Goal: Information Seeking & Learning: Learn about a topic

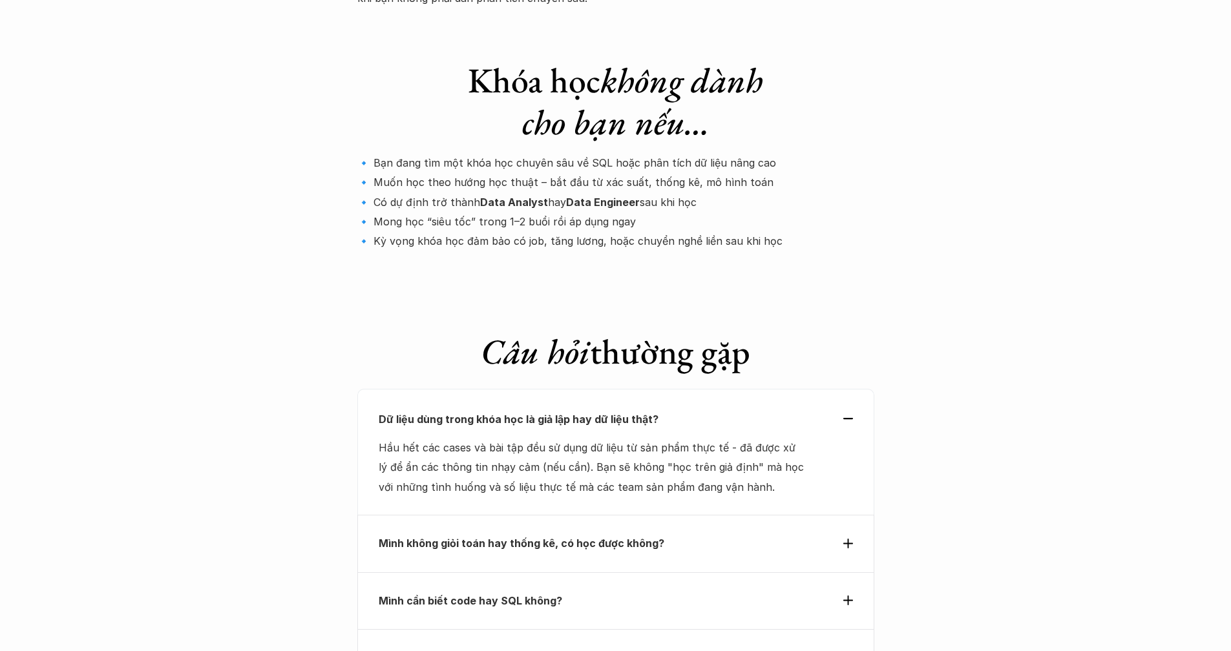
scroll to position [4268, 0]
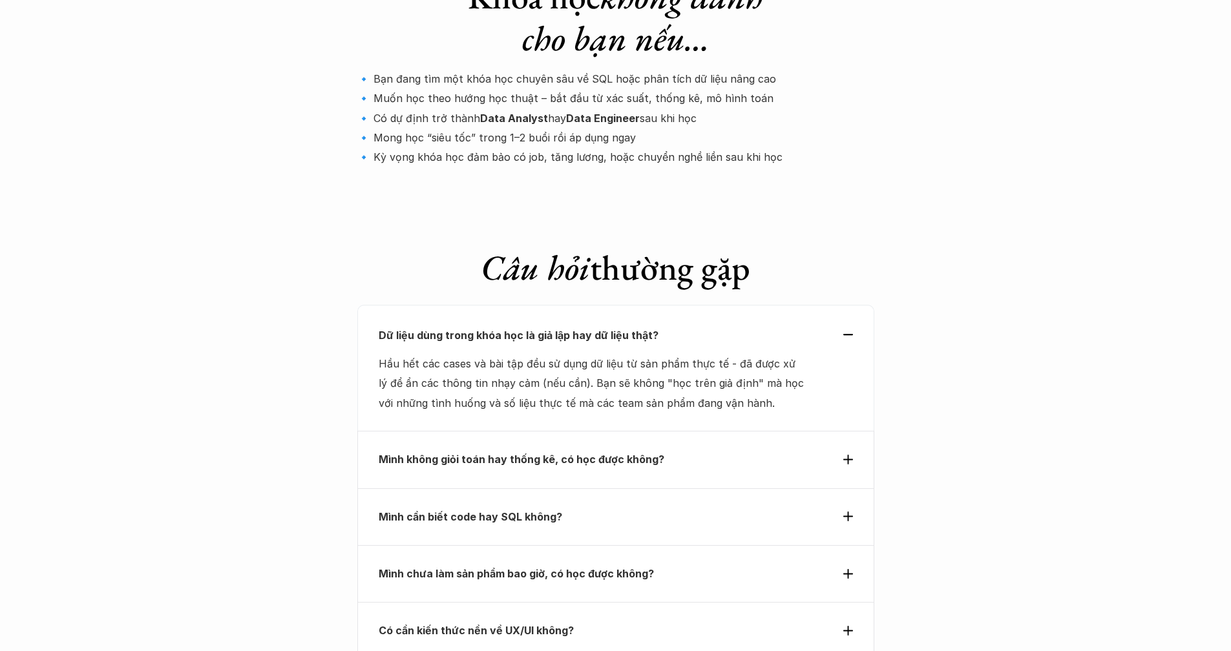
click at [790, 326] on p "Dữ liệu dùng trong khóa học là giả lập hay dữ liệu thật?" at bounding box center [592, 335] width 427 height 19
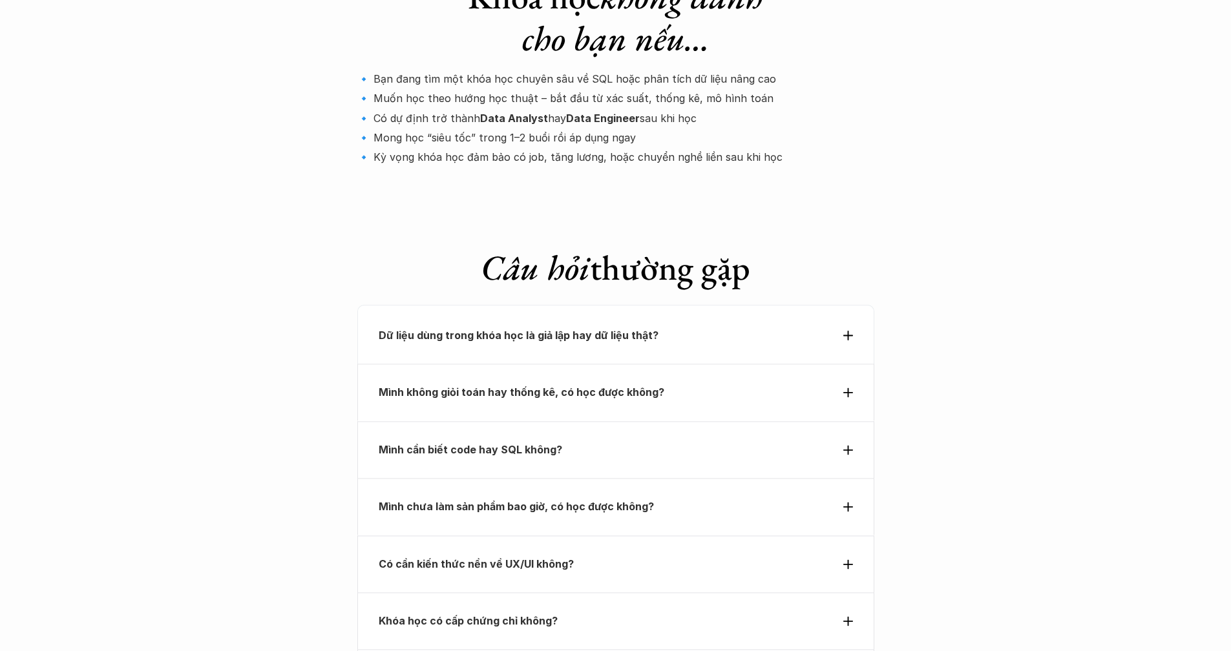
click at [790, 326] on p "Dữ liệu dùng trong khóa học là giả lập hay dữ liệu thật?" at bounding box center [592, 335] width 427 height 19
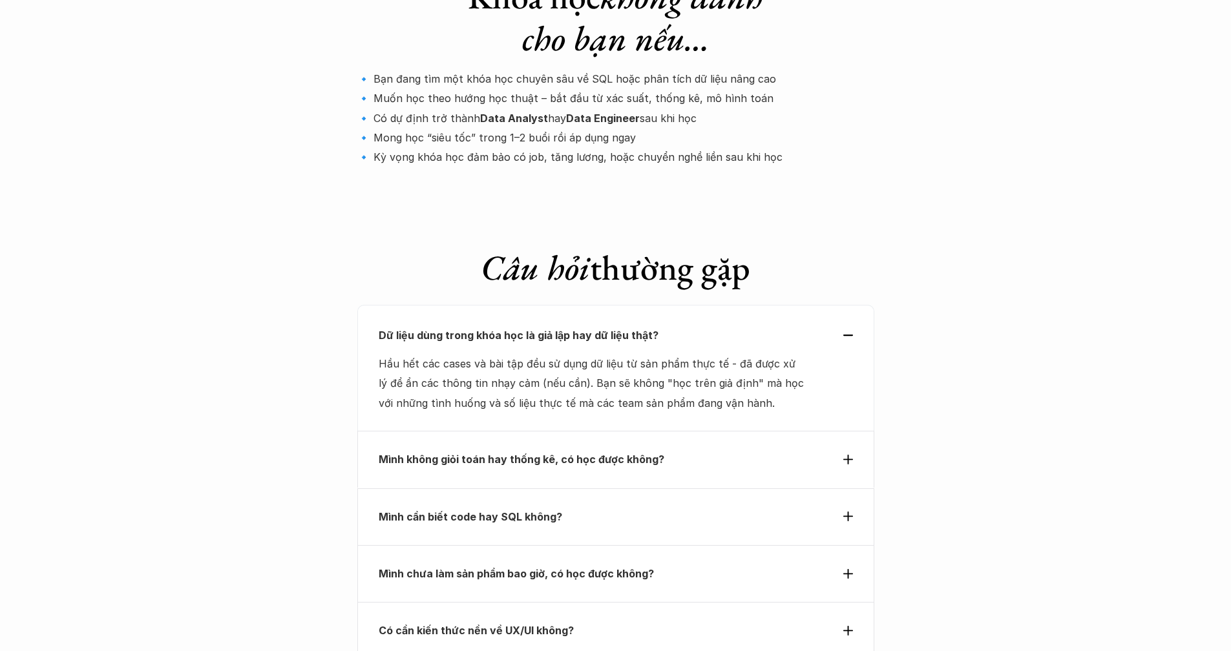
click at [790, 326] on p "Dữ liệu dùng trong khóa học là giả lập hay dữ liệu thật?" at bounding box center [592, 335] width 427 height 19
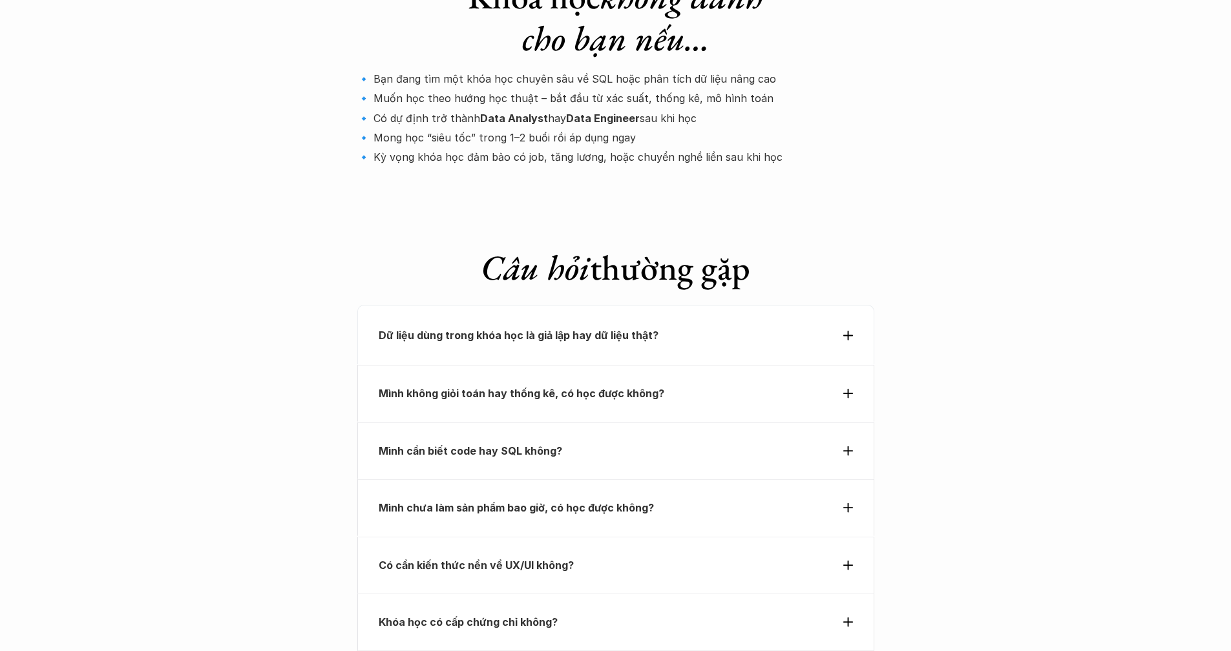
click at [781, 384] on p "Mình không giỏi toán hay thống kê, có học được không?" at bounding box center [592, 393] width 427 height 19
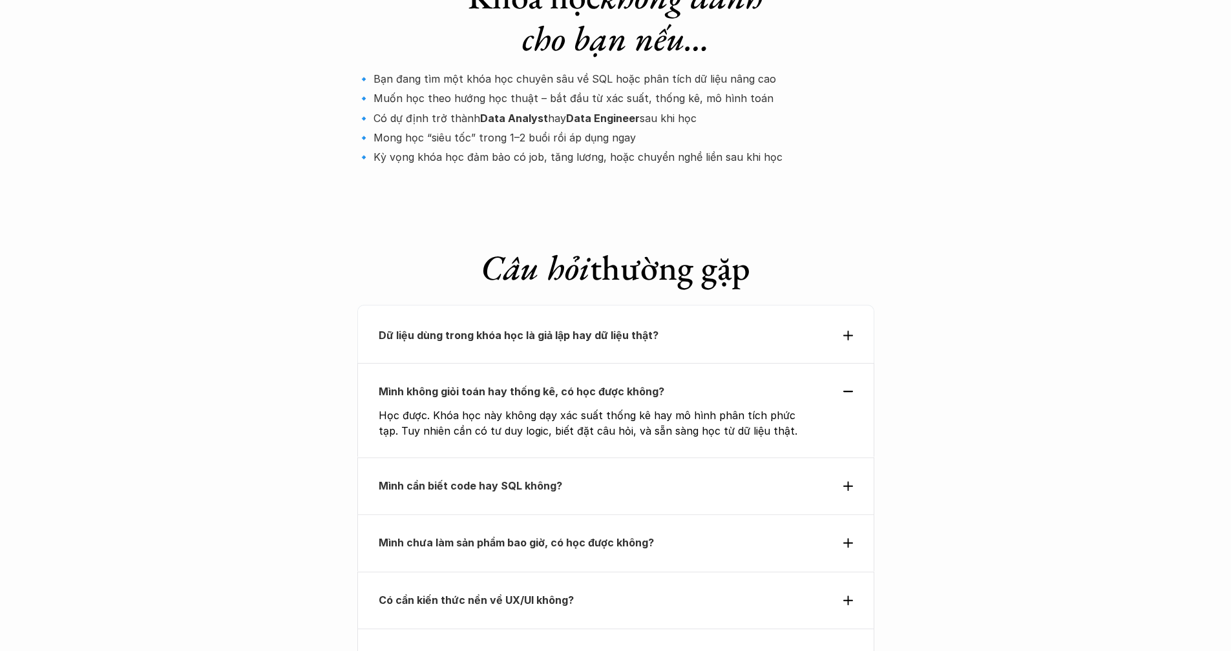
click at [781, 382] on p "Mình không giỏi toán hay thống kê, có học được không?" at bounding box center [592, 391] width 427 height 19
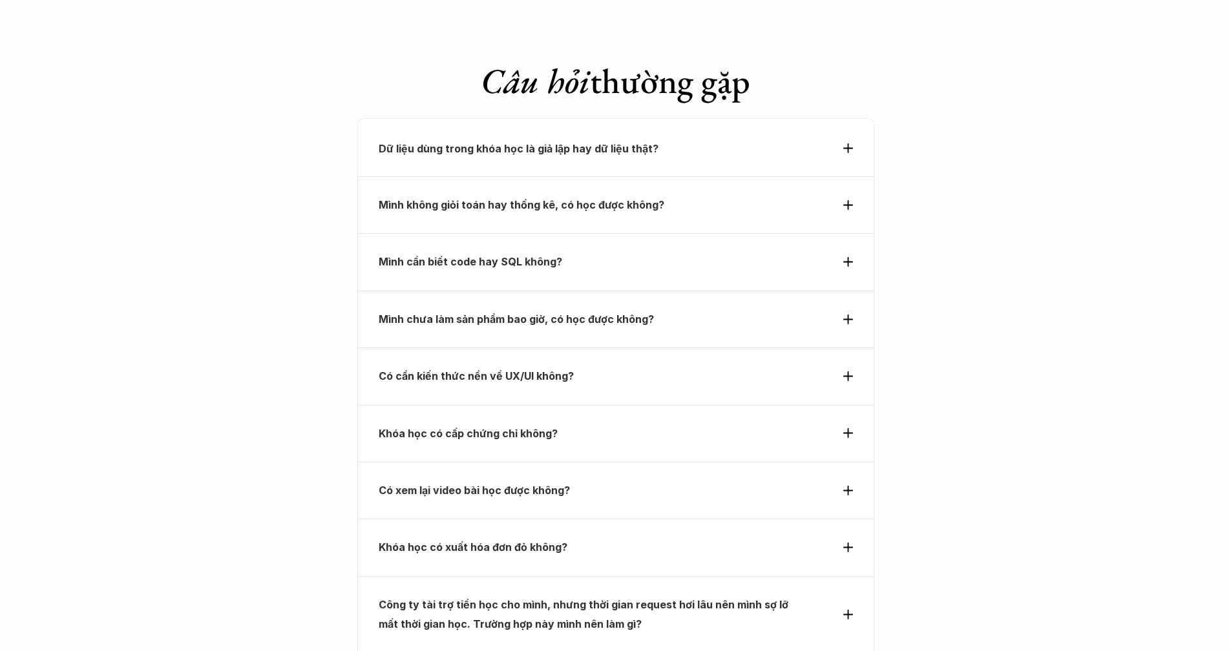
scroll to position [4459, 0]
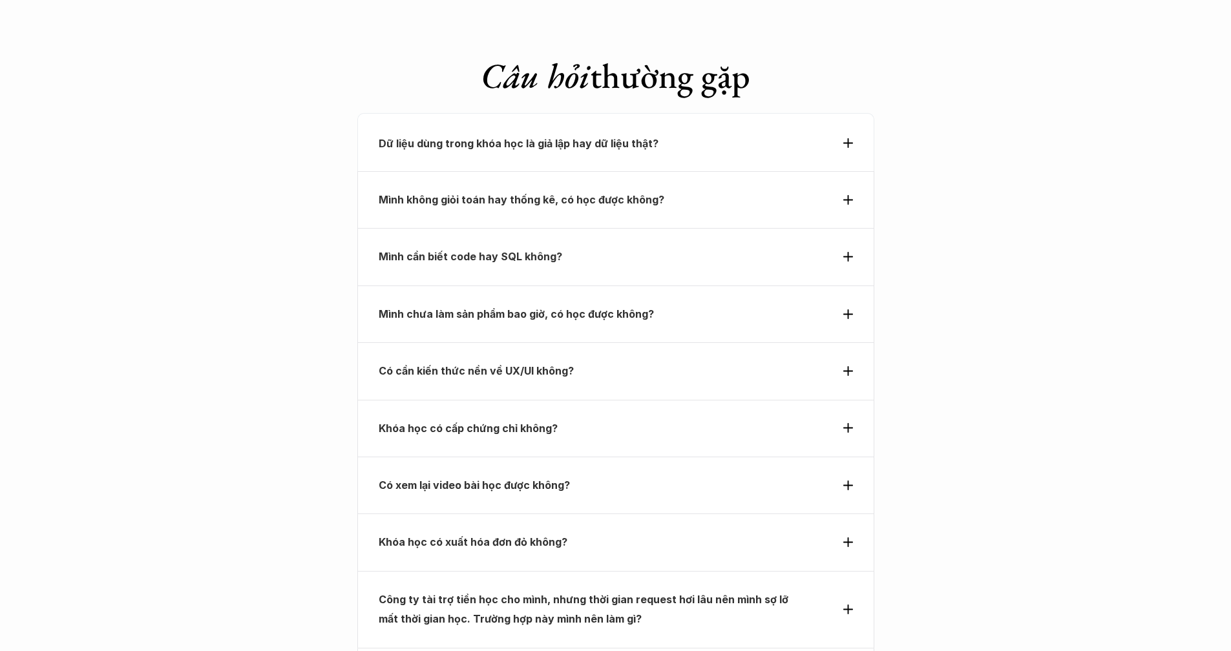
click at [760, 304] on p "Mình chưa làm sản phẩm bao giờ, có học được không?" at bounding box center [592, 313] width 427 height 19
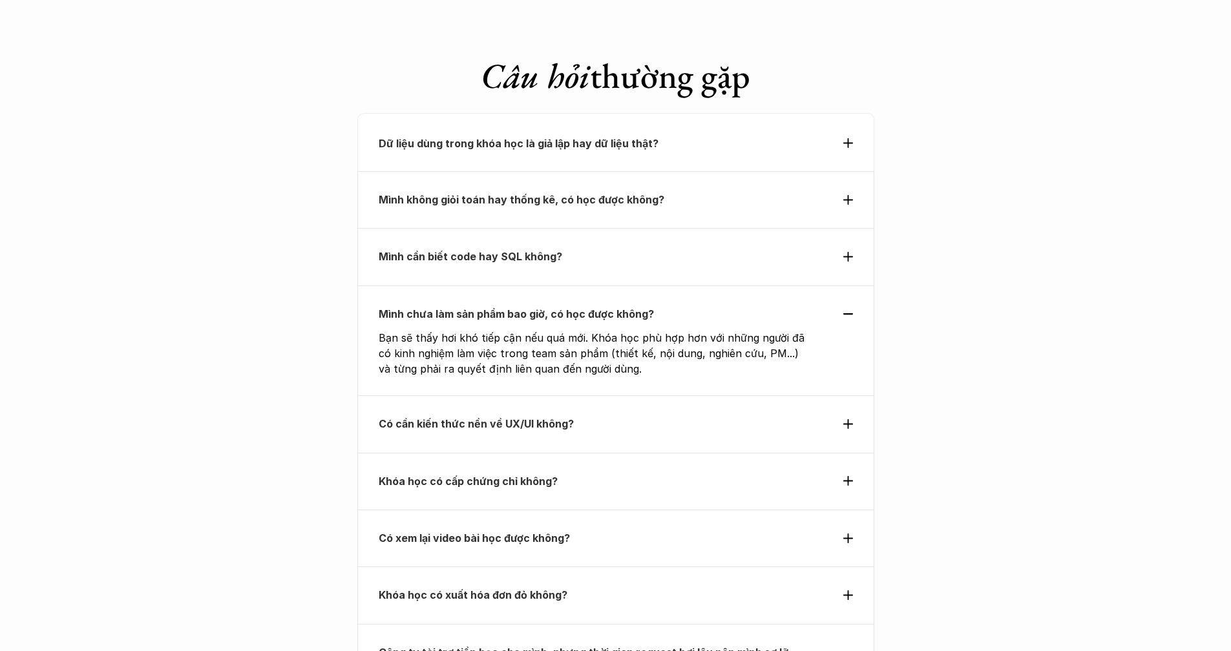
click at [760, 304] on p "Mình chưa làm sản phẩm bao giờ, có học được không?" at bounding box center [592, 313] width 427 height 19
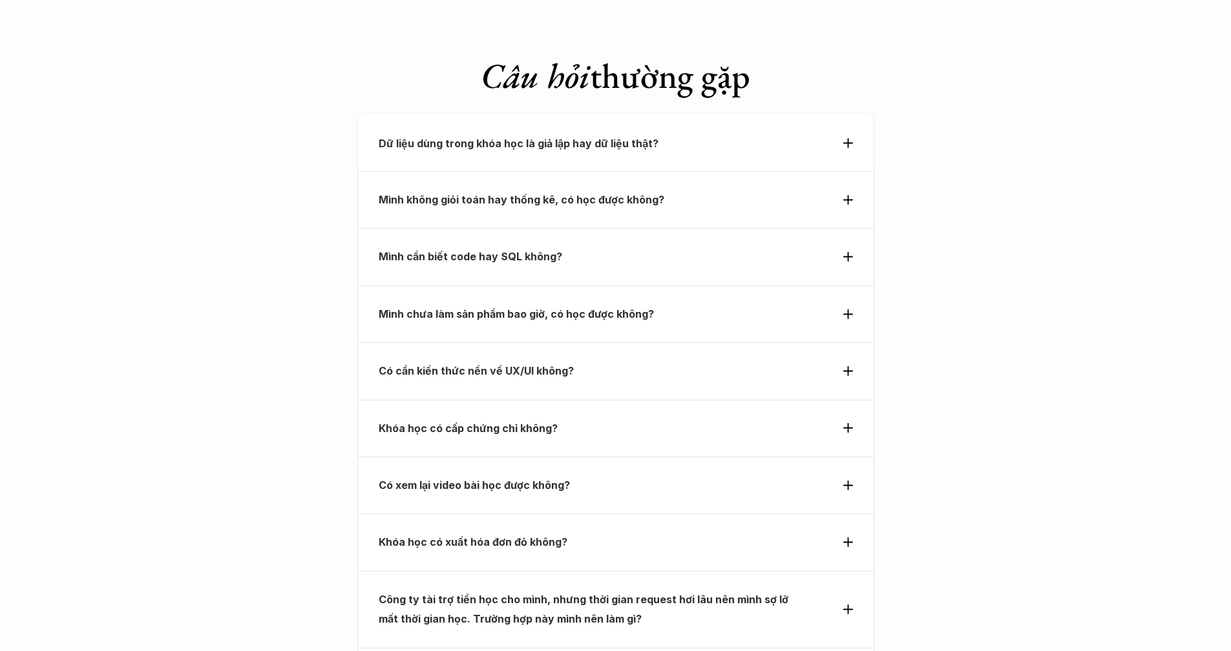
click at [730, 361] on p "Có cần kiến thức nền về UX/UI không?" at bounding box center [592, 370] width 427 height 19
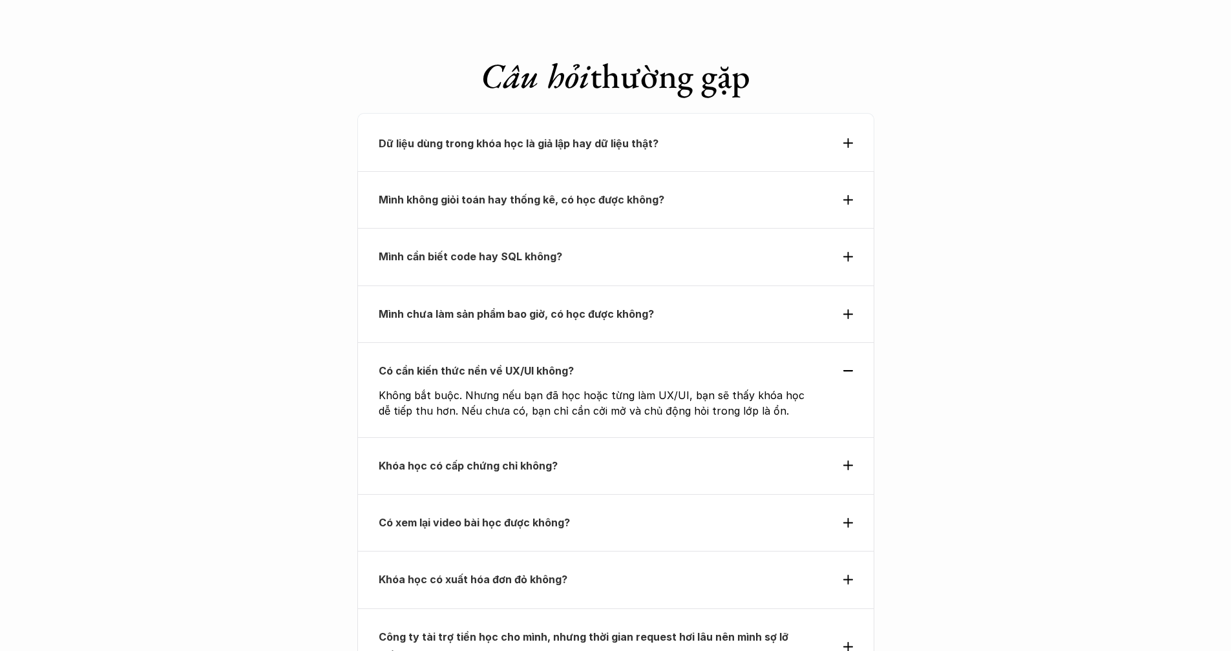
click at [720, 456] on p "Khóa học có cấp chứng chỉ không?" at bounding box center [592, 465] width 427 height 19
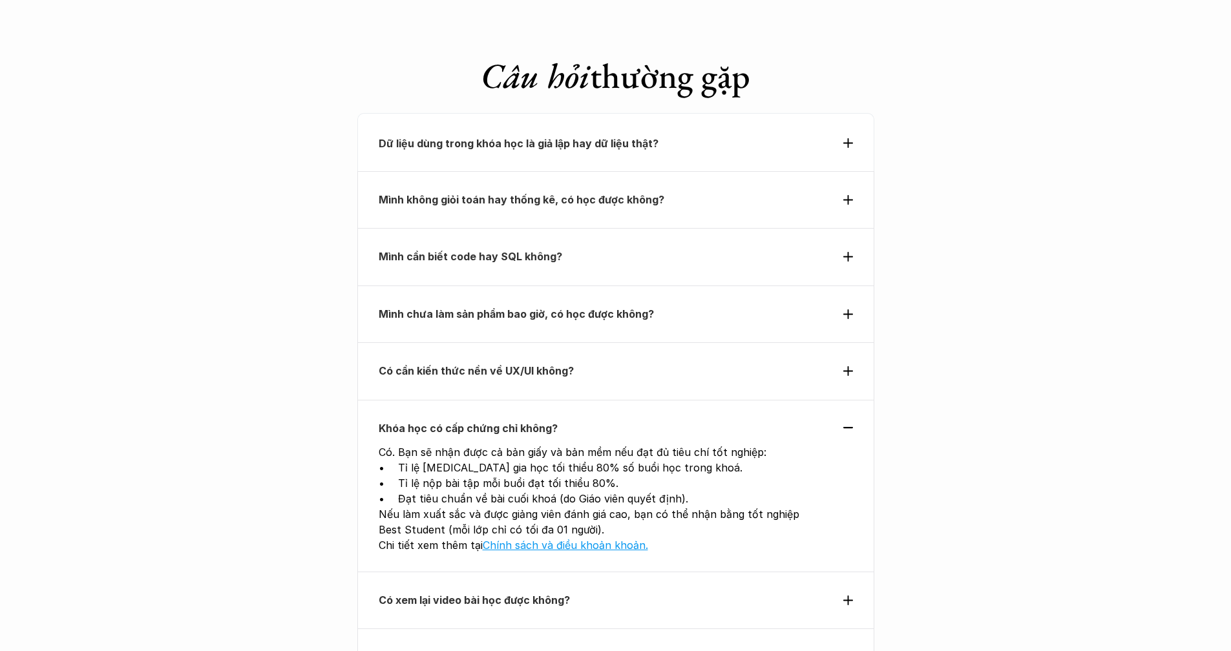
click at [719, 342] on div "Có cần kiến thức nền về UX/UI không?" at bounding box center [615, 370] width 517 height 57
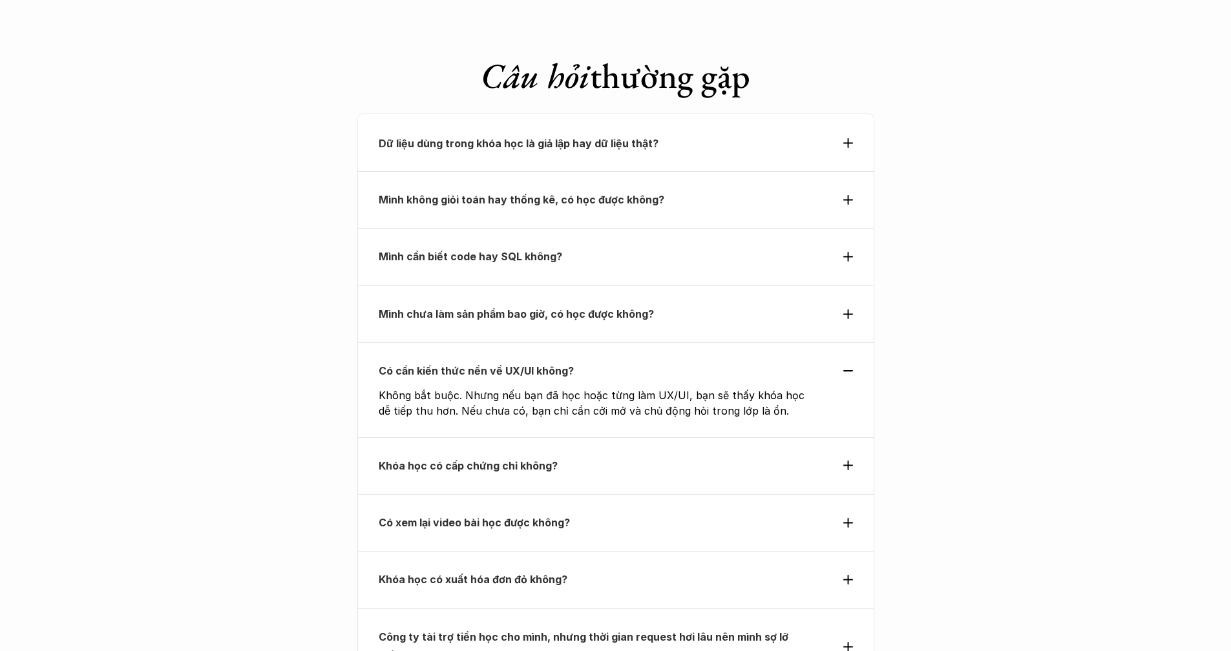
click at [696, 437] on div "Khóa học có cấp chứng chỉ không?" at bounding box center [615, 465] width 517 height 57
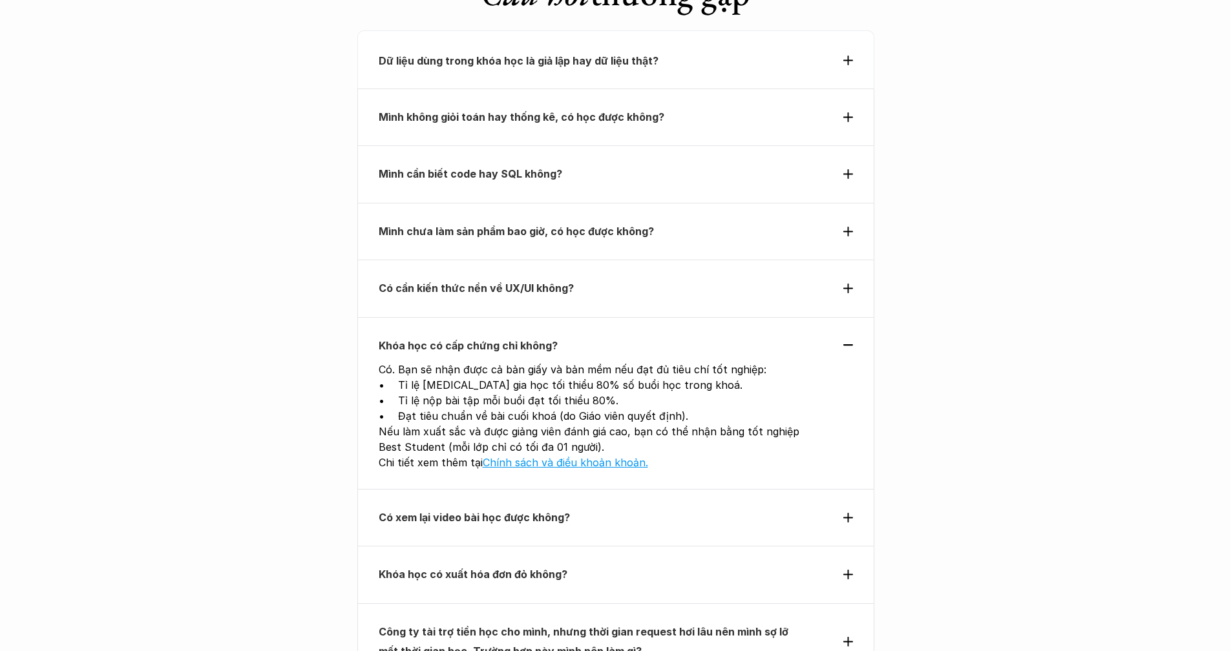
scroll to position [4556, 0]
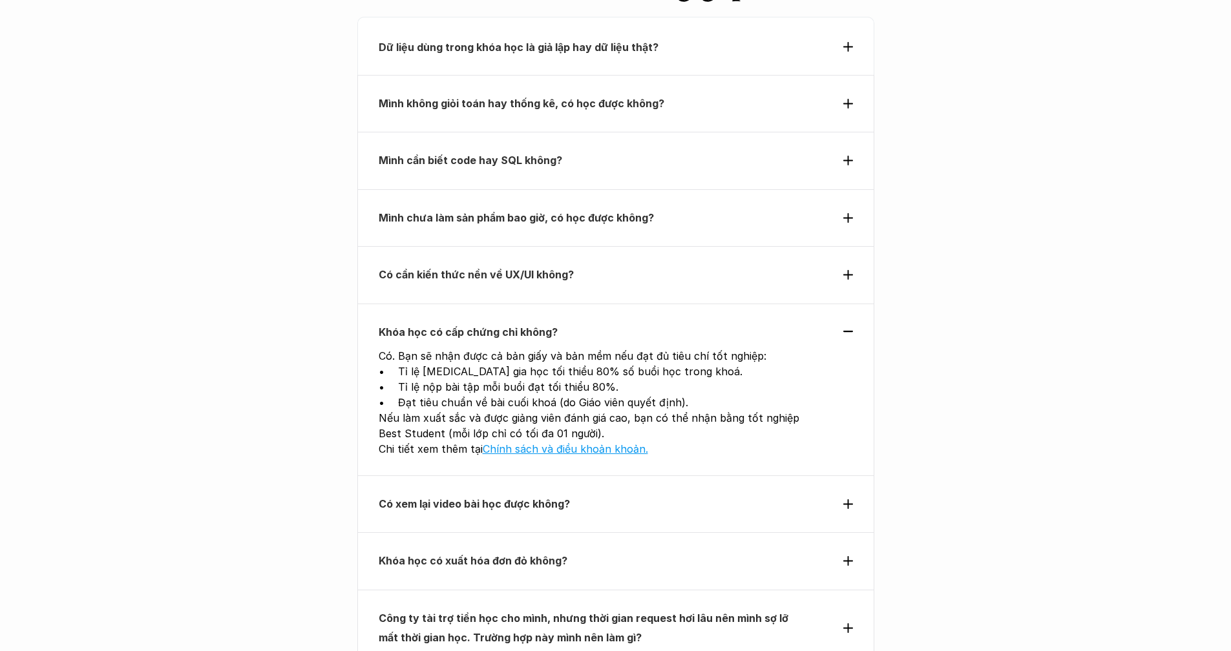
click at [711, 494] on p "Có xem lại video bài học được không?" at bounding box center [592, 503] width 427 height 19
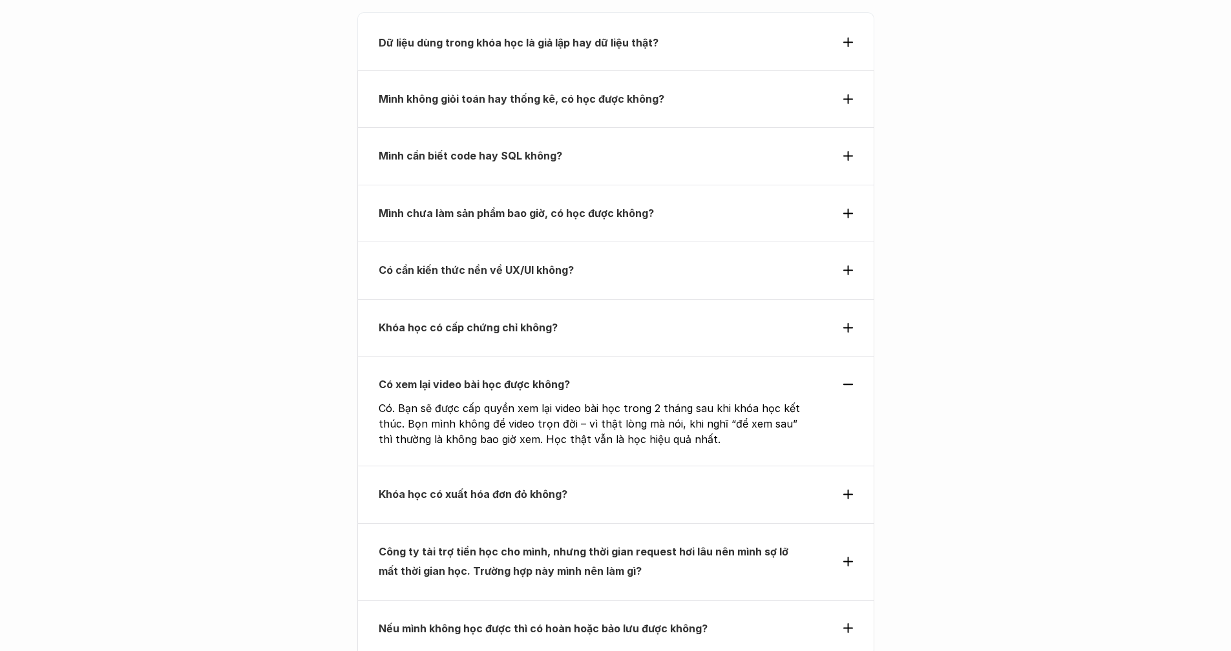
scroll to position [4561, 0]
click at [709, 484] on p "Khóa học có xuất hóa đơn đỏ không?" at bounding box center [592, 493] width 427 height 19
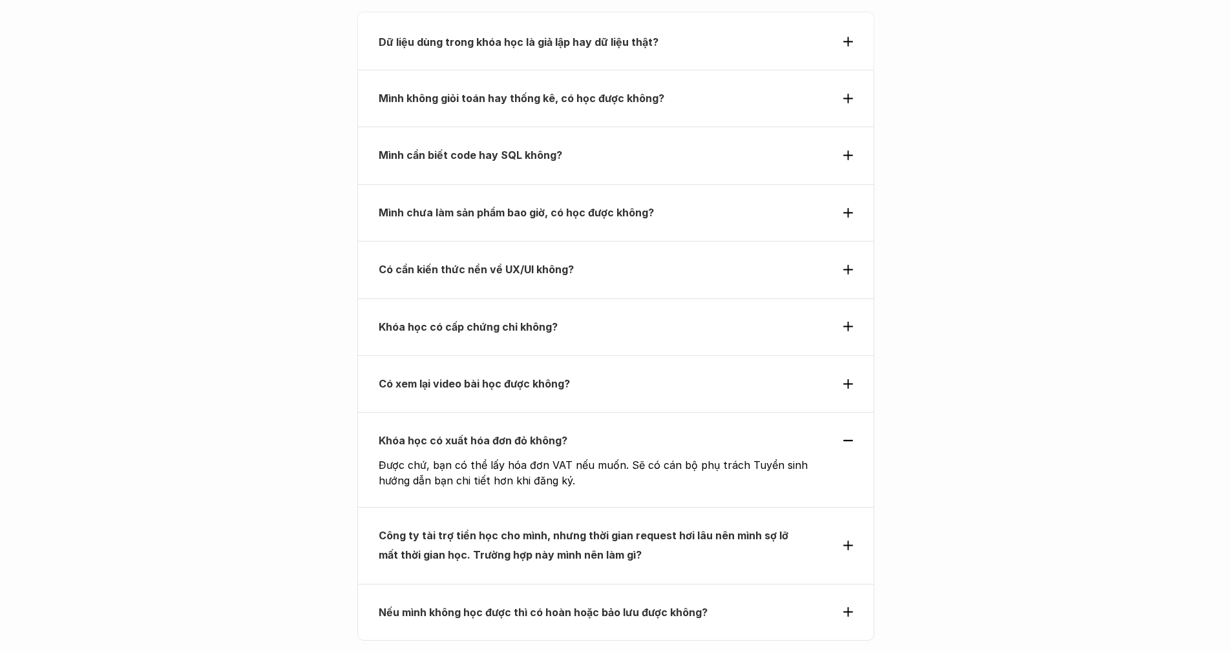
click at [704, 507] on div "Công ty tài trợ tiền học cho mình, nhưng thời gian request hơi lâu nên mình sợ …" at bounding box center [615, 545] width 517 height 77
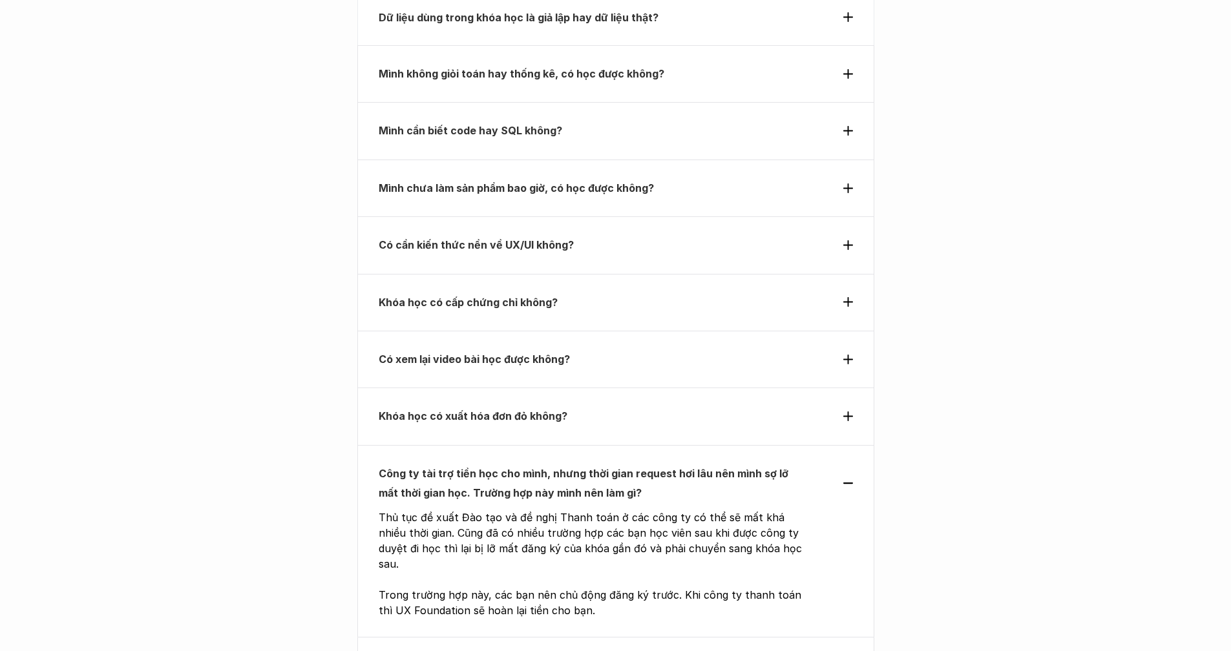
scroll to position [4587, 0]
click at [671, 651] on p "Nếu mình không học được thì có hoàn hoặc bảo lưu được không?" at bounding box center [592, 663] width 427 height 19
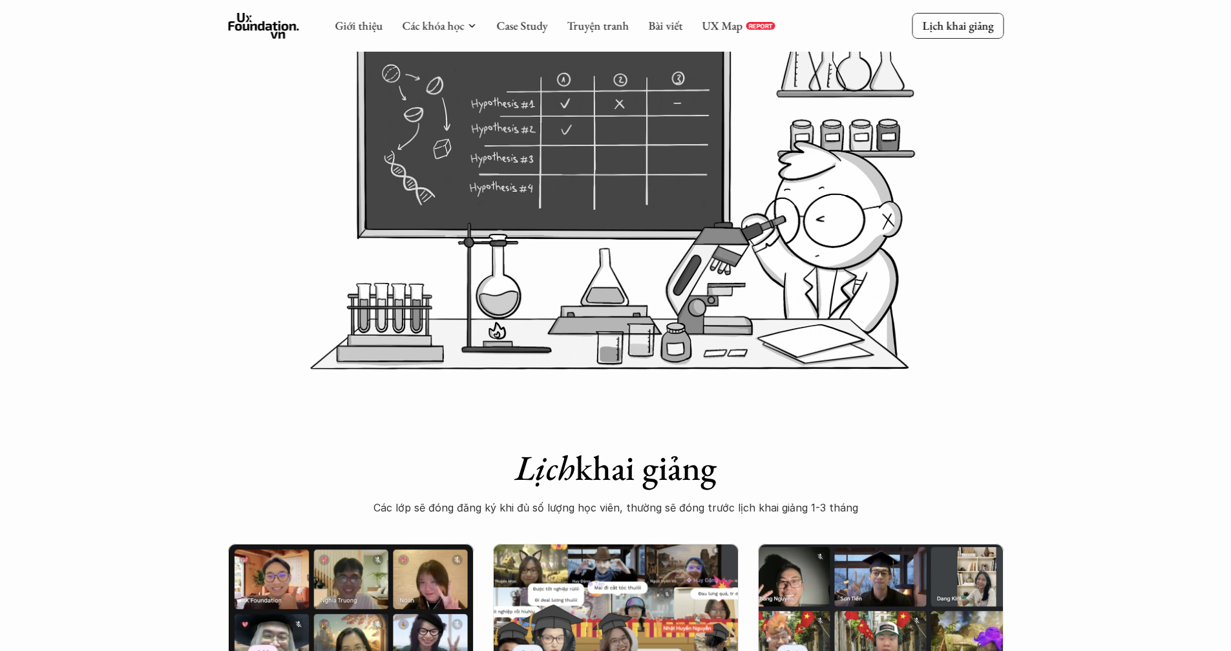
scroll to position [0, 0]
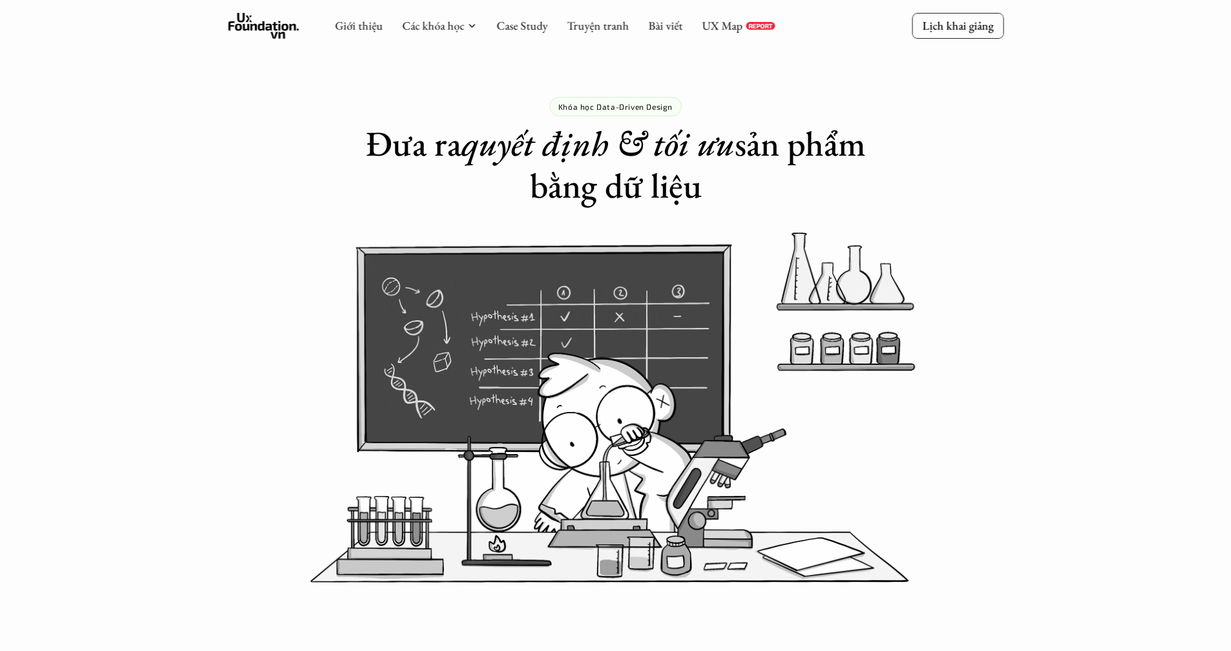
click at [905, 154] on div "Khóa học Data-Driven Design Đưa ra quyết định & tối ưu sản phẩm bằng dữ liệu" at bounding box center [615, 103] width 1231 height 207
